Goal: Find specific page/section: Find specific page/section

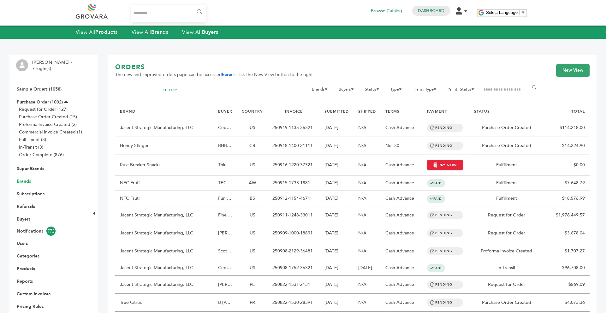
click at [28, 182] on link "Brands" at bounding box center [24, 181] width 14 height 6
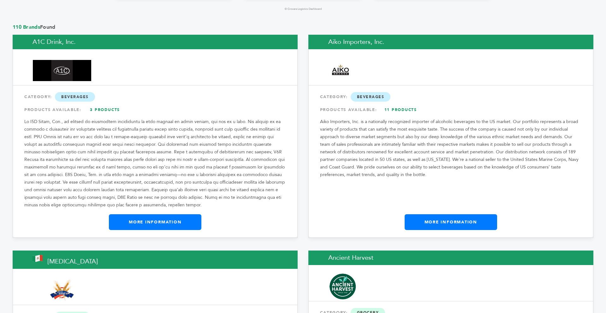
scroll to position [542, 0]
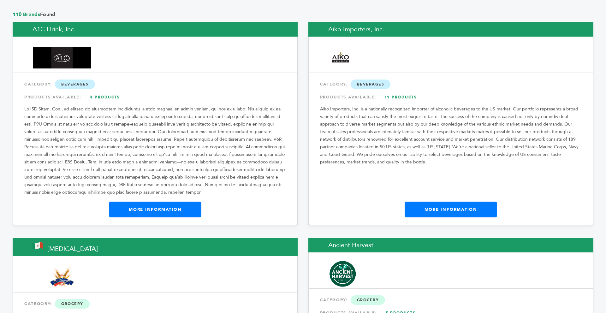
click at [451, 203] on link "More Information" at bounding box center [450, 210] width 92 height 16
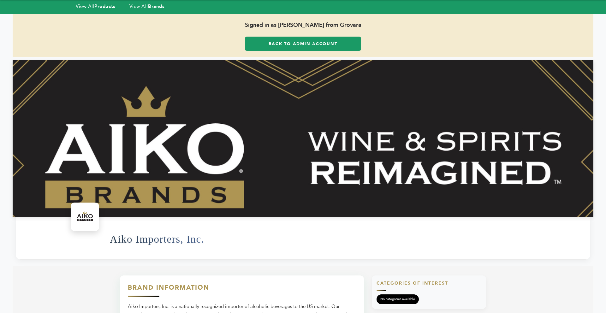
scroll to position [13, 0]
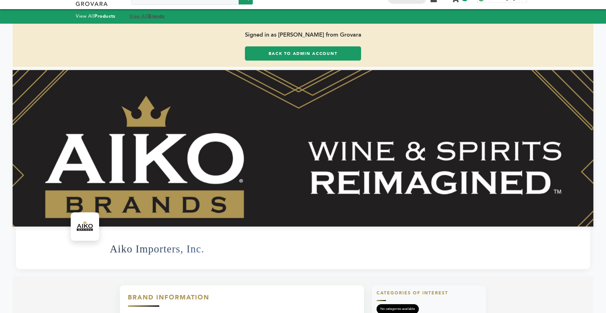
click at [145, 19] on link "View All Brands" at bounding box center [146, 16] width 35 height 6
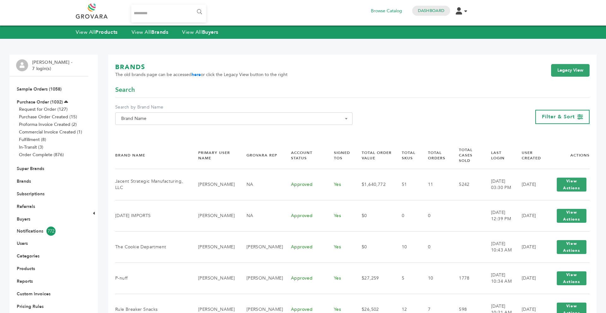
click at [164, 114] on span "Brand Name" at bounding box center [233, 118] width 237 height 13
click at [159, 129] on input "Search" at bounding box center [234, 130] width 234 height 8
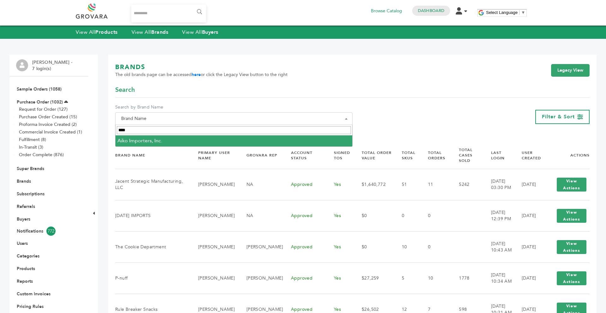
type input "****"
select select "**********"
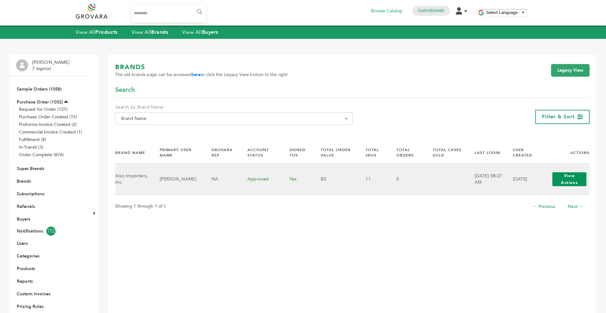
click at [568, 175] on button "View Actions" at bounding box center [569, 179] width 34 height 14
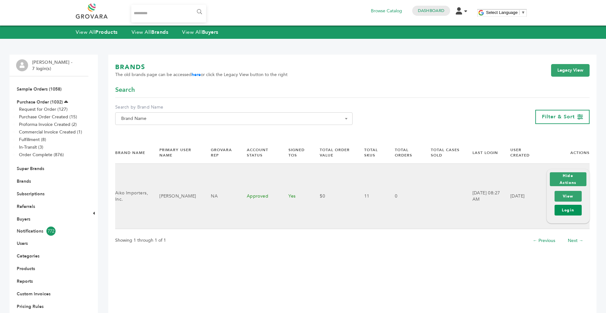
click at [570, 213] on link "Login" at bounding box center [567, 210] width 27 height 11
